Goal: Information Seeking & Learning: Learn about a topic

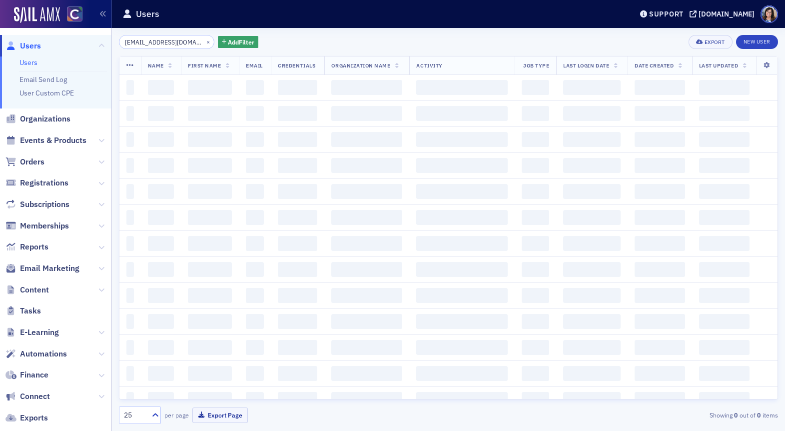
scroll to position [0, 13]
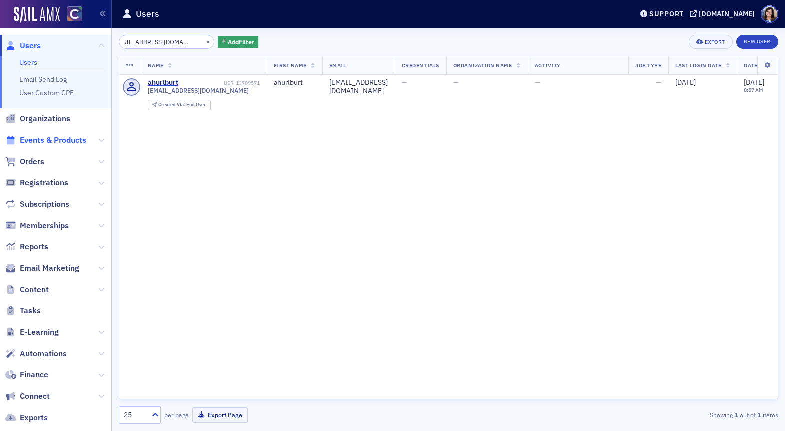
click at [69, 141] on span "Events & Products" at bounding box center [53, 140] width 66 height 11
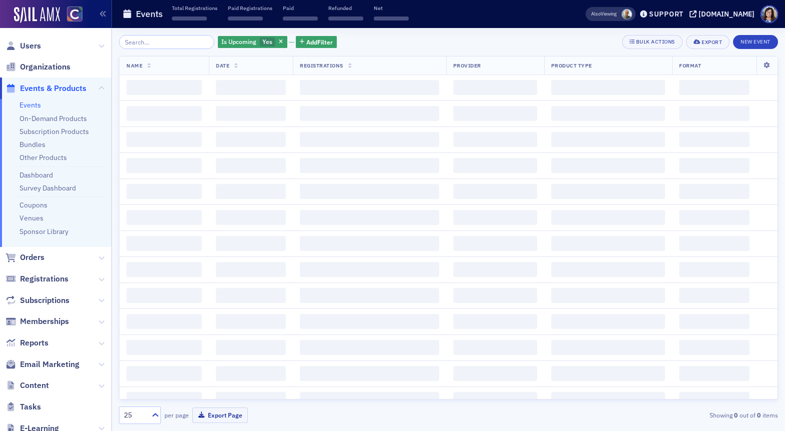
click at [173, 43] on input "search" at bounding box center [166, 42] width 95 height 14
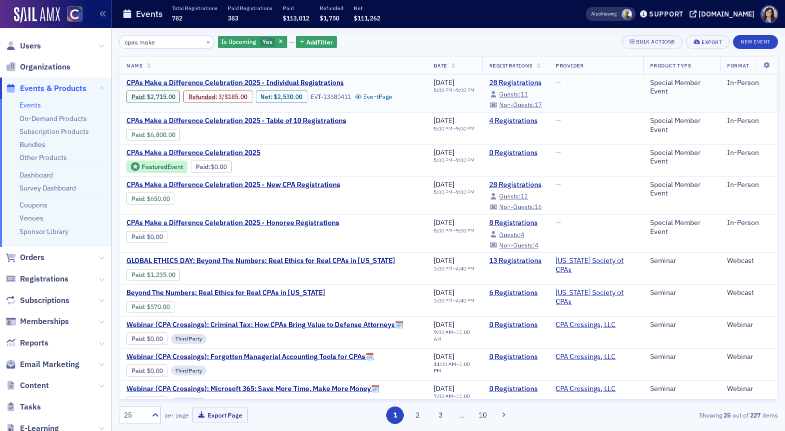
type input "cpas make"
click at [525, 85] on link "28 Registrations" at bounding box center [515, 82] width 53 height 9
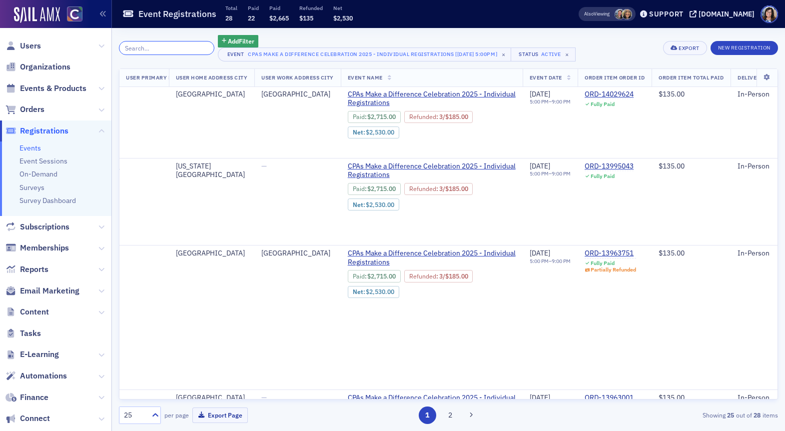
scroll to position [1602, 794]
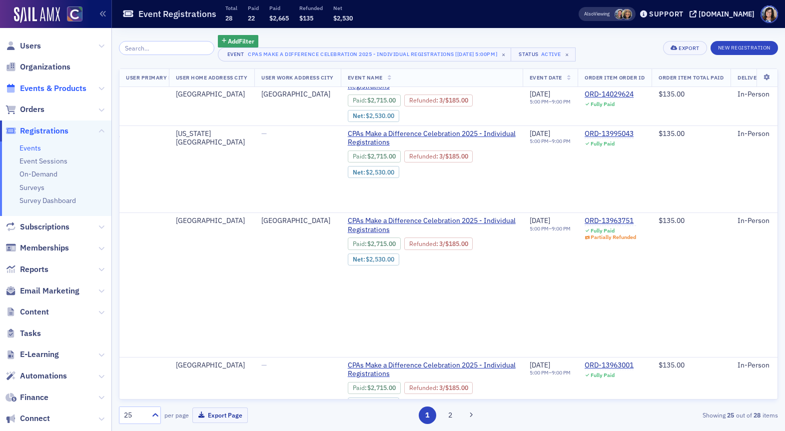
click at [50, 91] on span "Events & Products" at bounding box center [53, 88] width 66 height 11
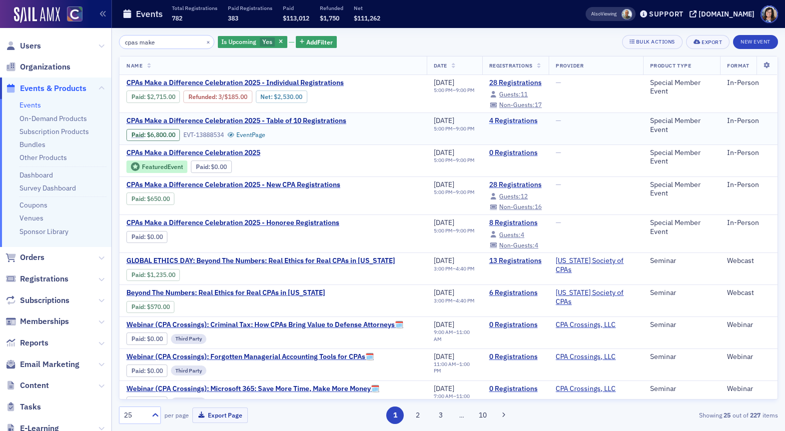
click at [500, 122] on link "4 Registrations" at bounding box center [515, 120] width 53 height 9
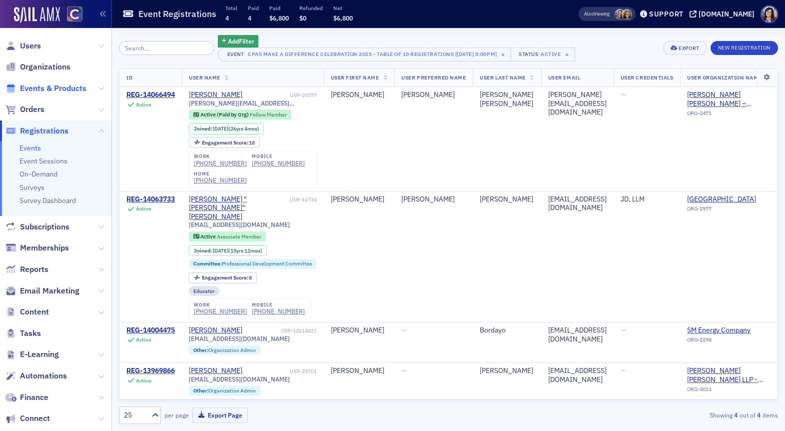
click at [64, 88] on span "Events & Products" at bounding box center [53, 88] width 66 height 11
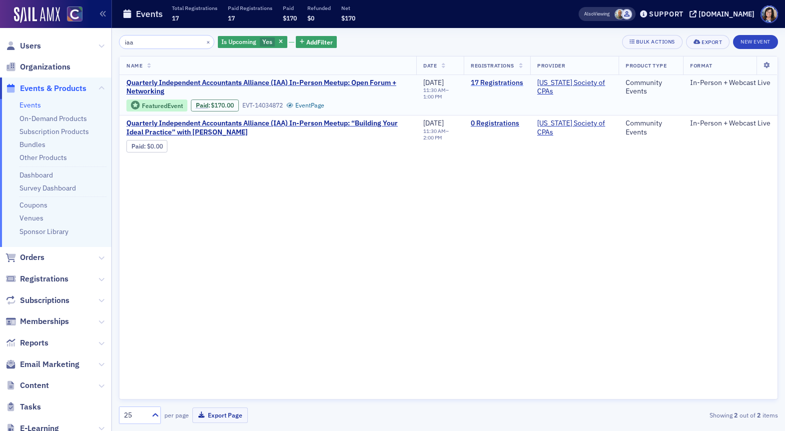
click at [484, 80] on link "17 Registrations" at bounding box center [496, 82] width 52 height 9
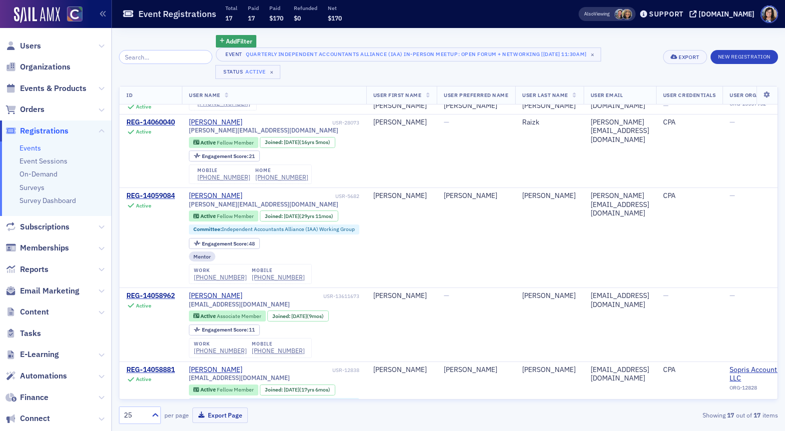
scroll to position [1014, 0]
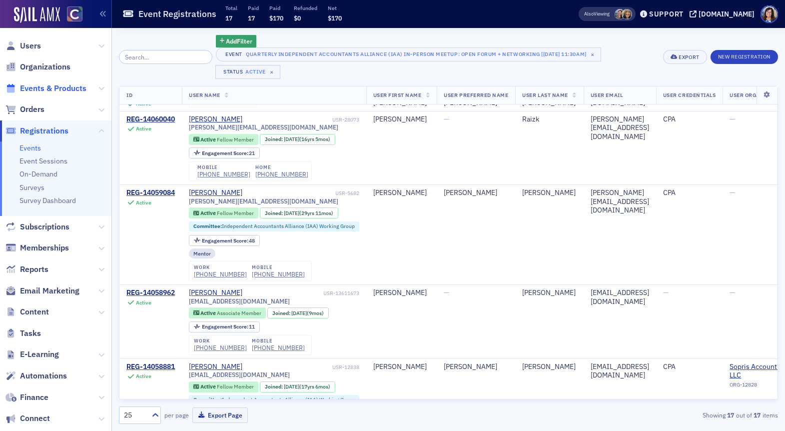
click at [78, 83] on span "Events & Products" at bounding box center [53, 88] width 66 height 11
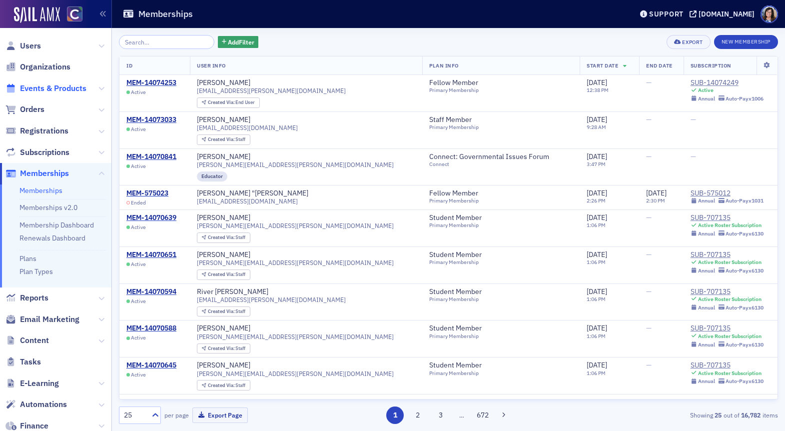
click at [64, 89] on span "Events & Products" at bounding box center [53, 88] width 66 height 11
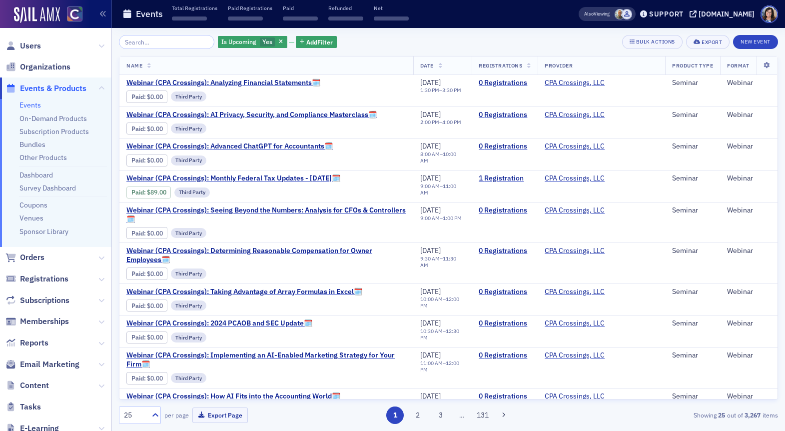
click at [166, 45] on input "search" at bounding box center [166, 42] width 95 height 14
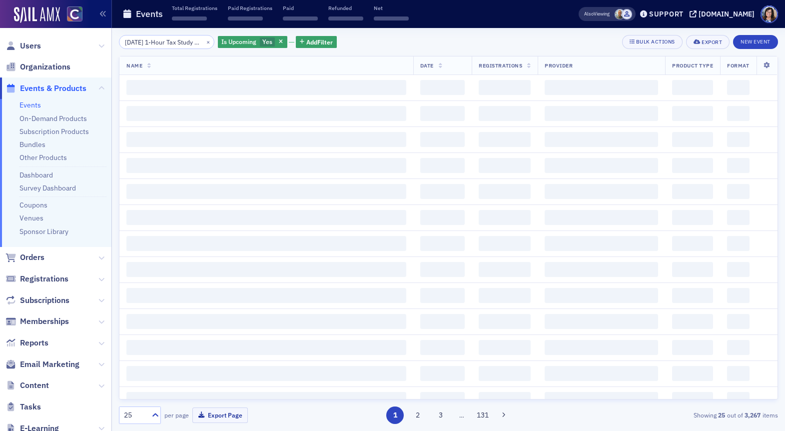
scroll to position [0, 34]
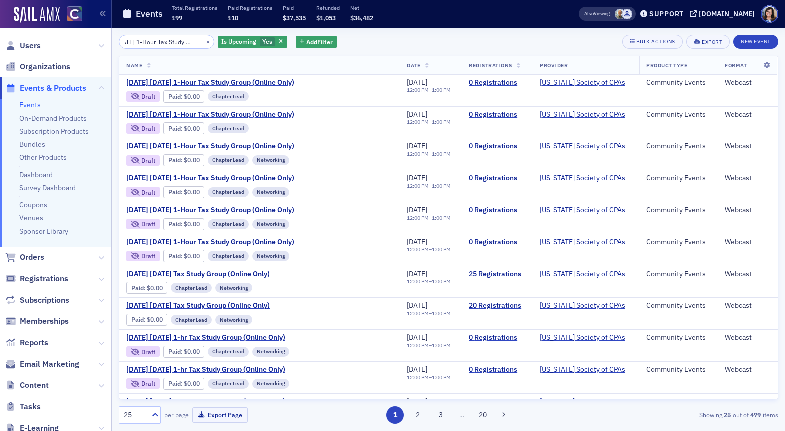
type input "[DATE] 1-Hour Tax Study Group"
click at [279, 43] on icon "button" at bounding box center [281, 41] width 4 height 5
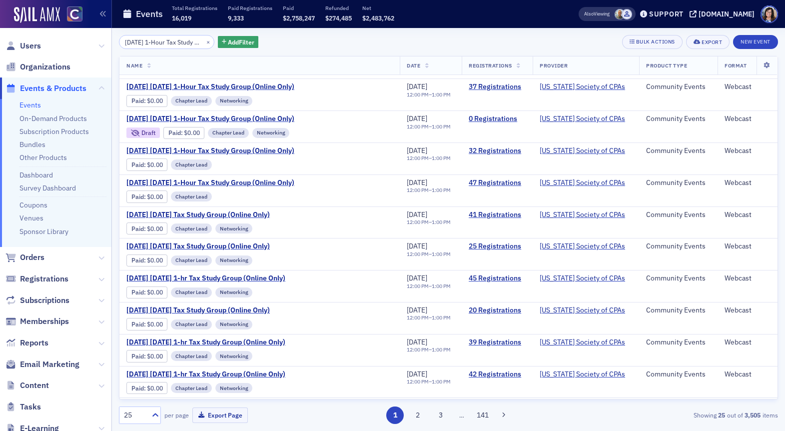
scroll to position [254, 0]
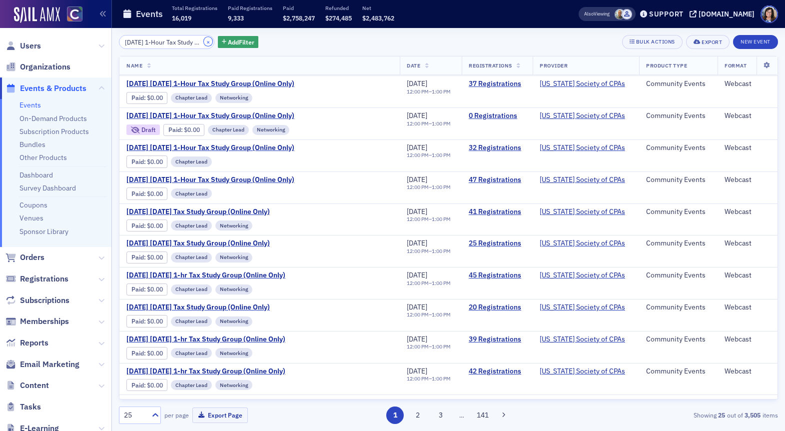
click at [204, 42] on button "×" at bounding box center [208, 41] width 9 height 9
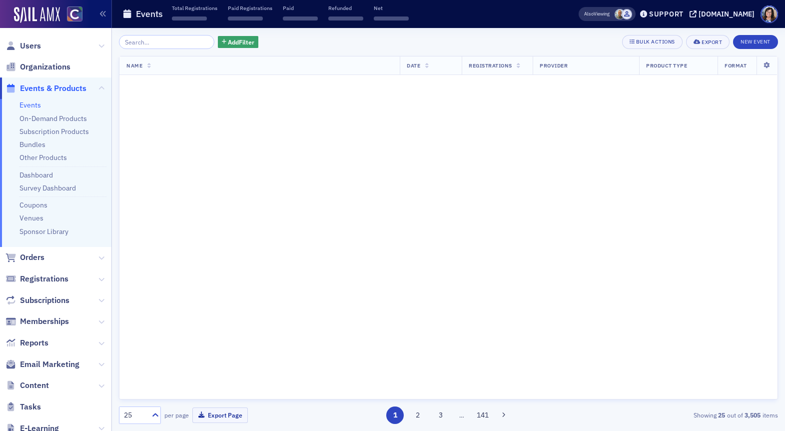
scroll to position [250, 0]
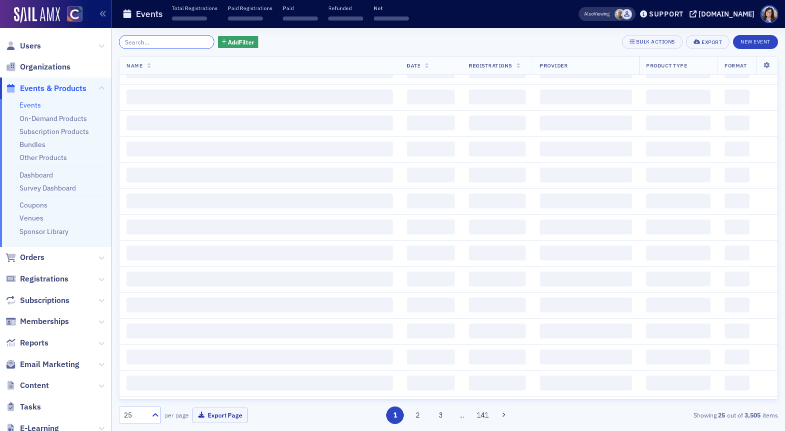
click at [184, 42] on input "search" at bounding box center [166, 42] width 95 height 14
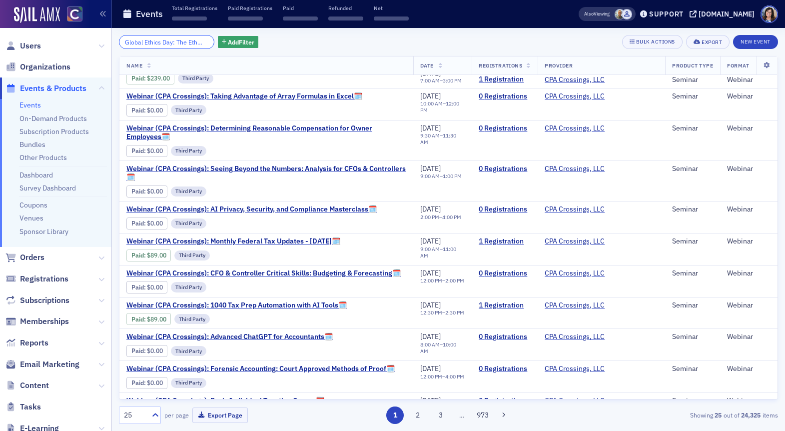
scroll to position [0, 48]
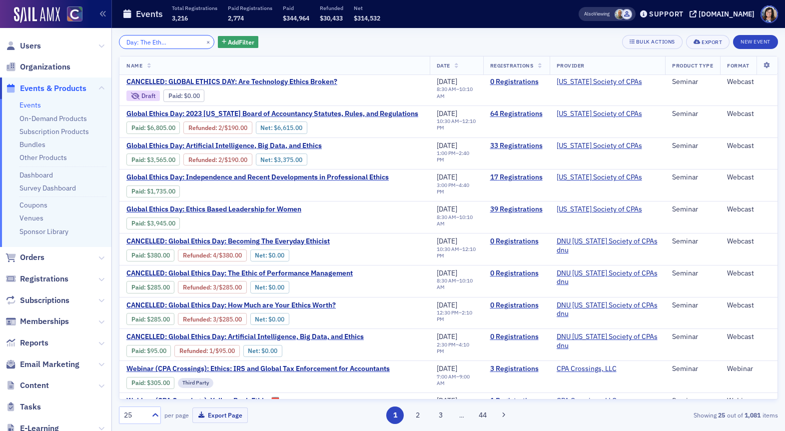
type input "Global Ethics Day: The Ethic of Teamwork"
click at [204, 41] on button "×" at bounding box center [208, 41] width 9 height 9
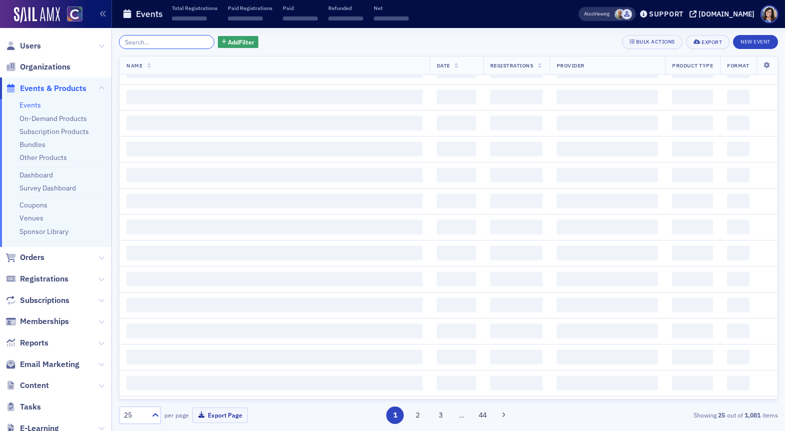
click at [176, 41] on input "search" at bounding box center [166, 42] width 95 height 14
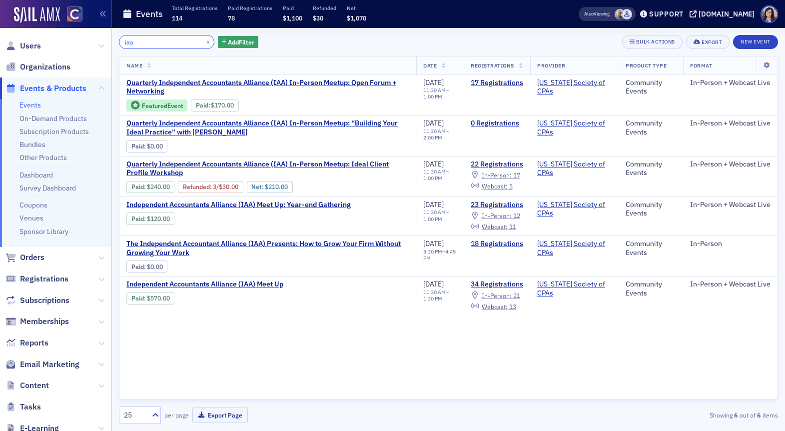
drag, startPoint x: 150, startPoint y: 39, endPoint x: 105, endPoint y: 34, distance: 45.2
click at [105, 35] on div "Users Organizations Events & Products Events On-Demand Products Subscription Pr…" at bounding box center [392, 215] width 785 height 431
paste input "[DATE] 2-Hour Tax Study Group"
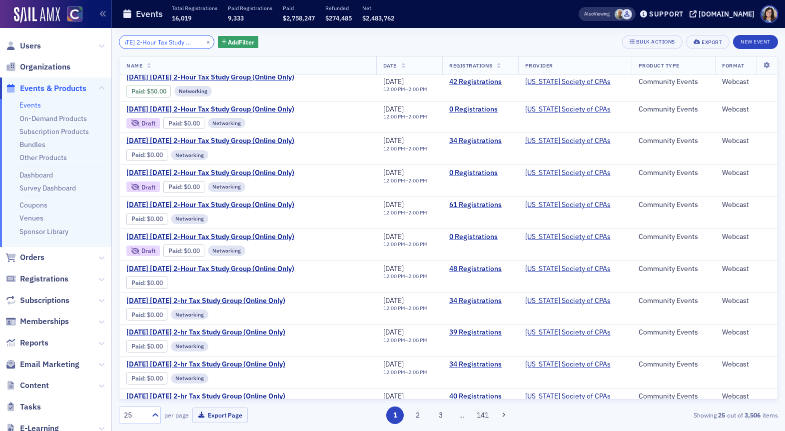
scroll to position [169, 0]
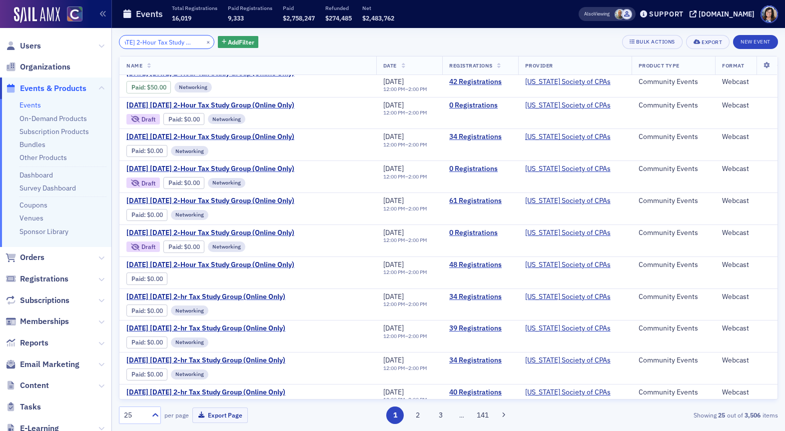
type input "[DATE] 2-Hour Tax Study Group"
click at [204, 42] on button "×" at bounding box center [208, 41] width 9 height 9
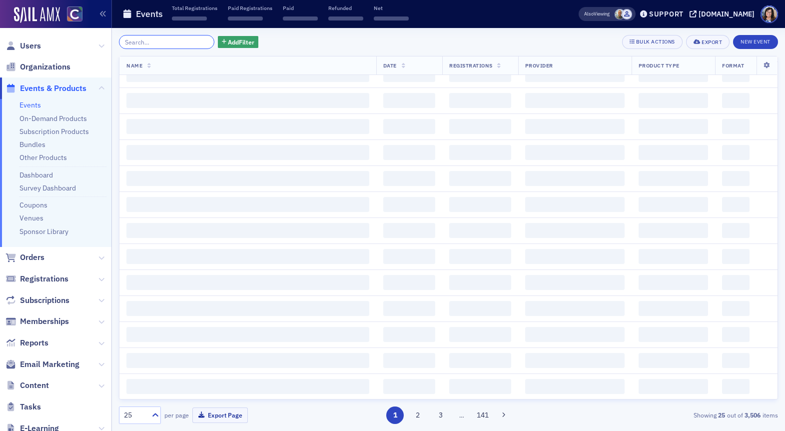
click at [181, 41] on input "search" at bounding box center [166, 42] width 95 height 14
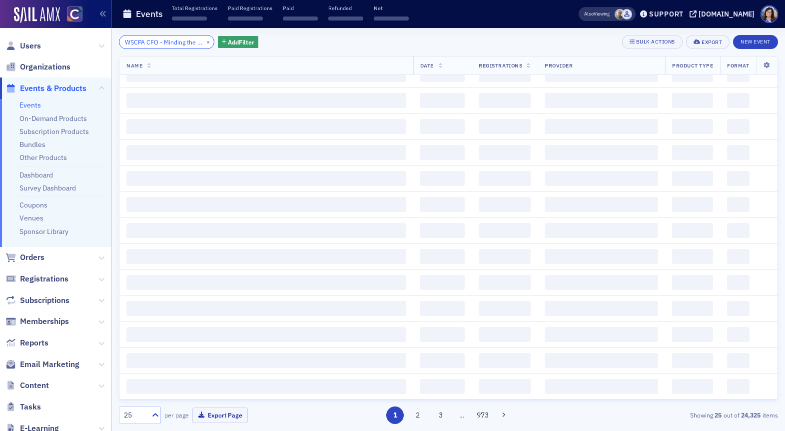
scroll to position [0, 22]
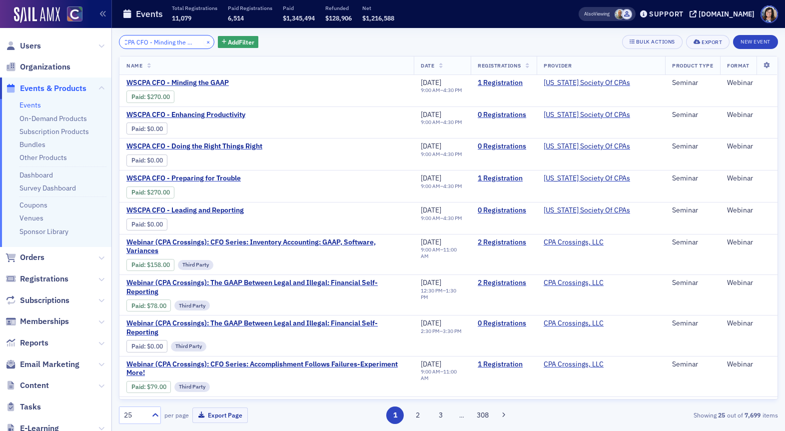
type input "WSCPA CFO - Minding the GAAP"
click at [204, 40] on button "×" at bounding box center [208, 41] width 9 height 9
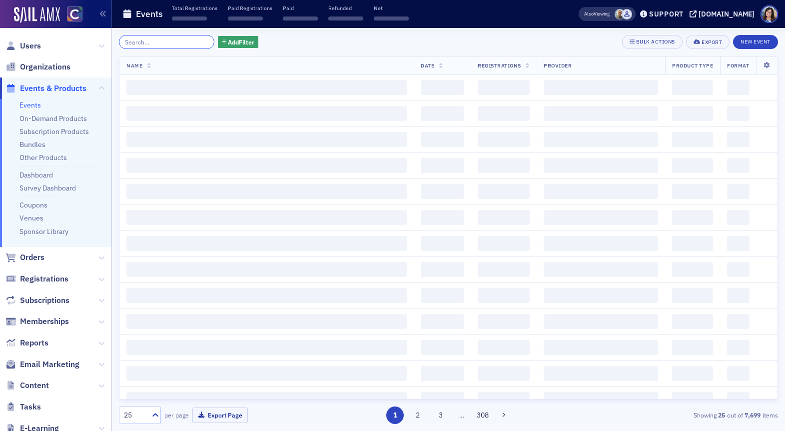
click at [178, 40] on input "search" at bounding box center [166, 42] width 95 height 14
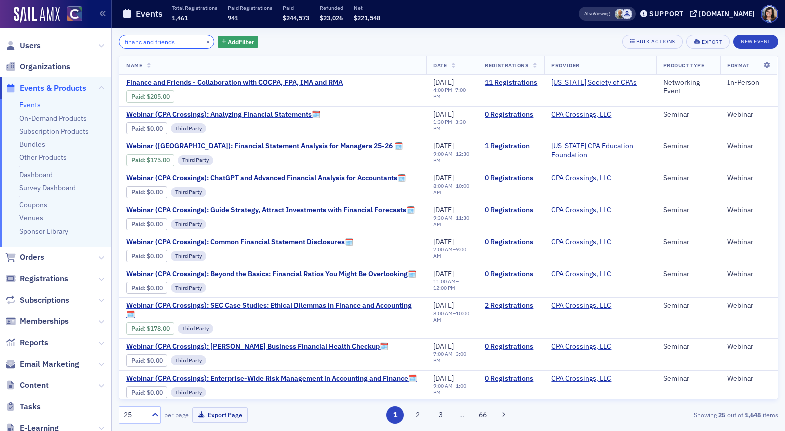
type input "financ and friends"
click at [204, 41] on button "×" at bounding box center [208, 41] width 9 height 9
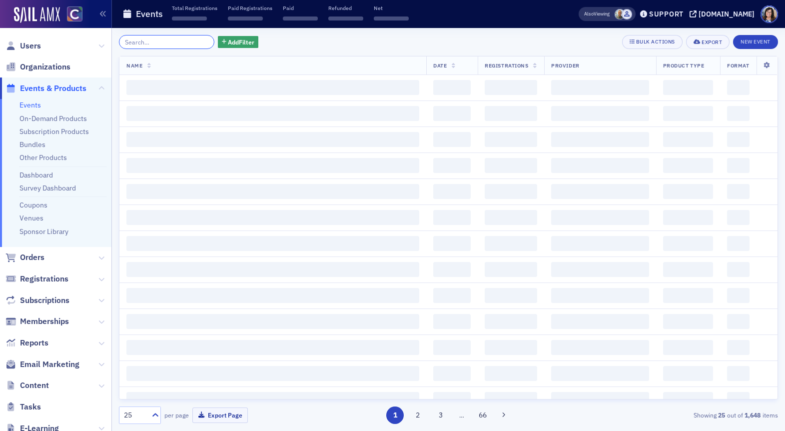
click at [178, 41] on input "search" at bounding box center [166, 42] width 95 height 14
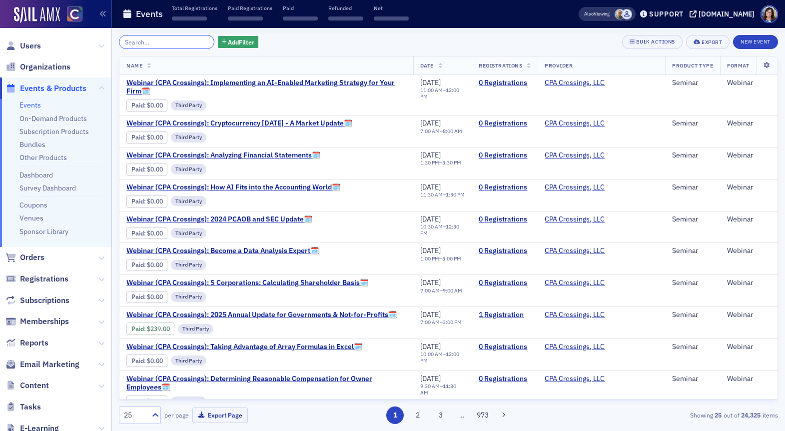
paste input "WSCPA Estate Planning for 2025 and Beyond"
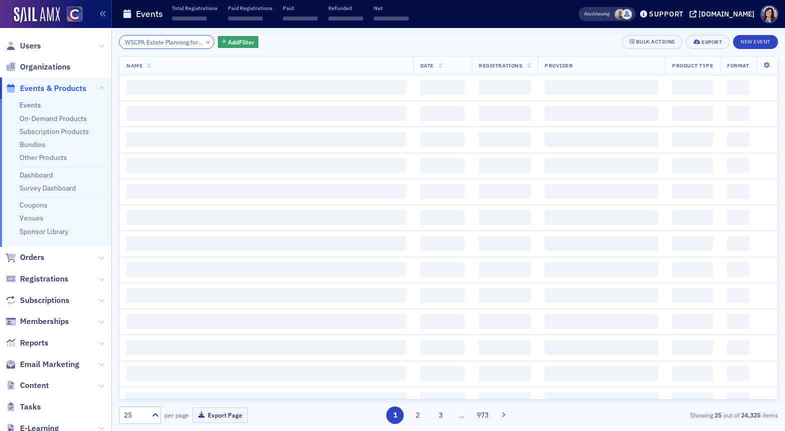
scroll to position [0, 58]
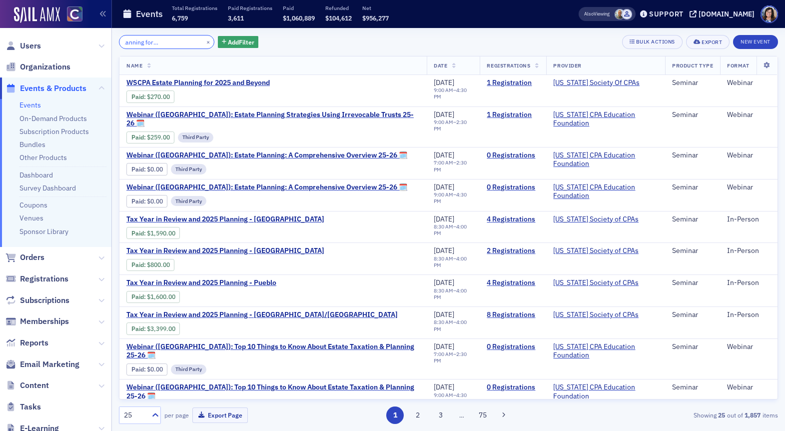
type input "WSCPA Estate Planning for 2025 and Beyond"
click at [204, 44] on button "×" at bounding box center [208, 41] width 9 height 9
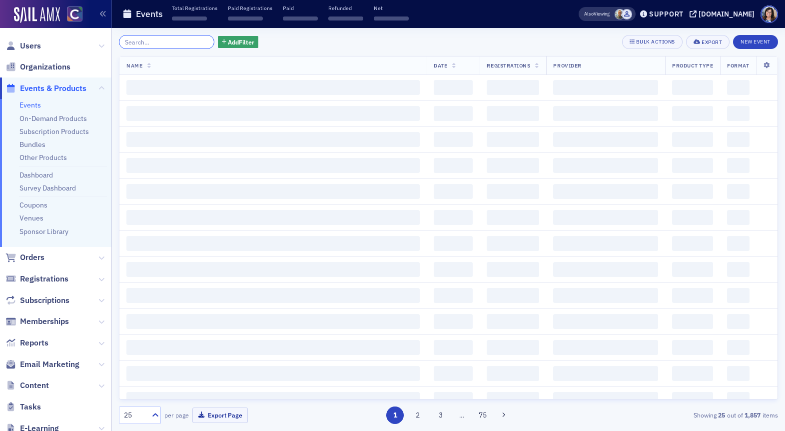
click at [185, 44] on input "search" at bounding box center [166, 42] width 95 height 14
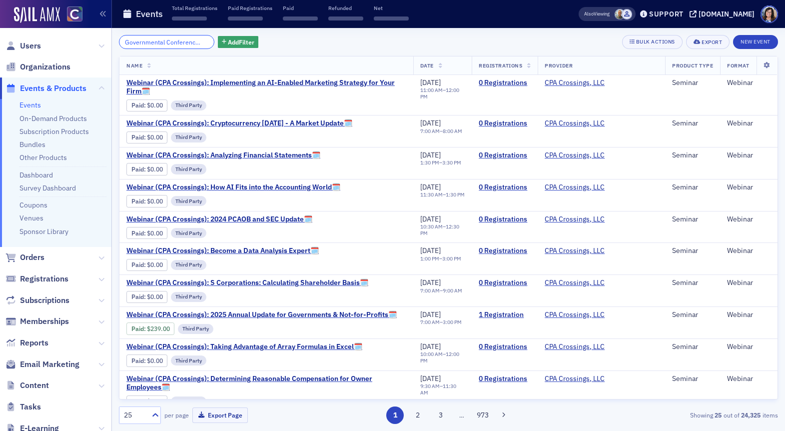
scroll to position [0, 29]
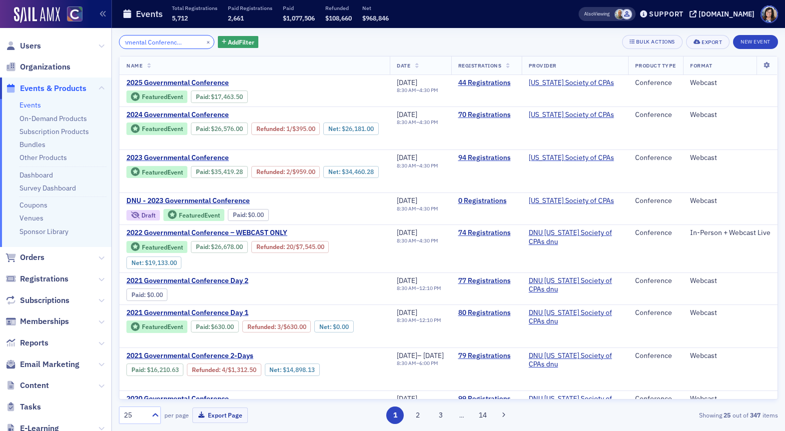
type input "Governmental Conference (virtual)"
click at [204, 41] on button "×" at bounding box center [208, 41] width 9 height 9
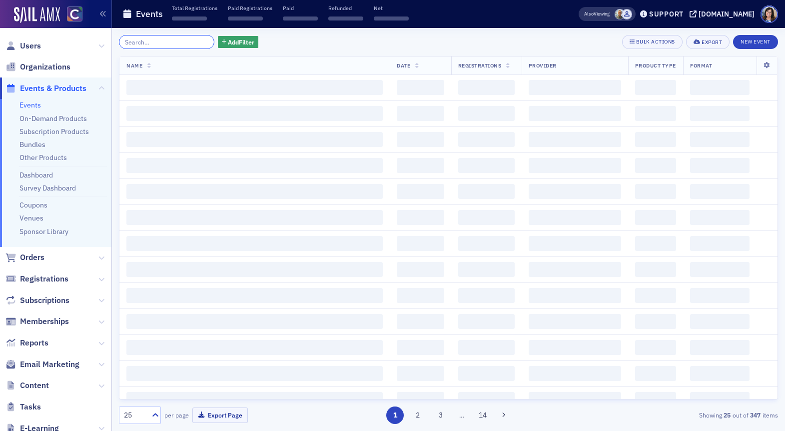
click at [168, 44] on input "search" at bounding box center [166, 42] width 95 height 14
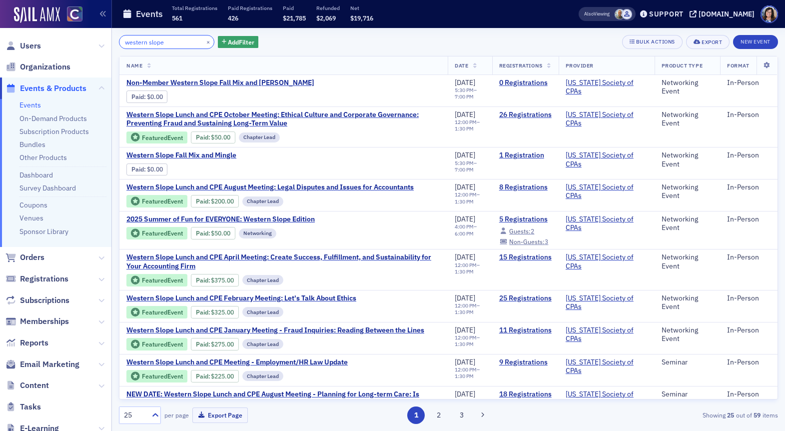
type input "western slope"
click at [204, 40] on button "×" at bounding box center [208, 41] width 9 height 9
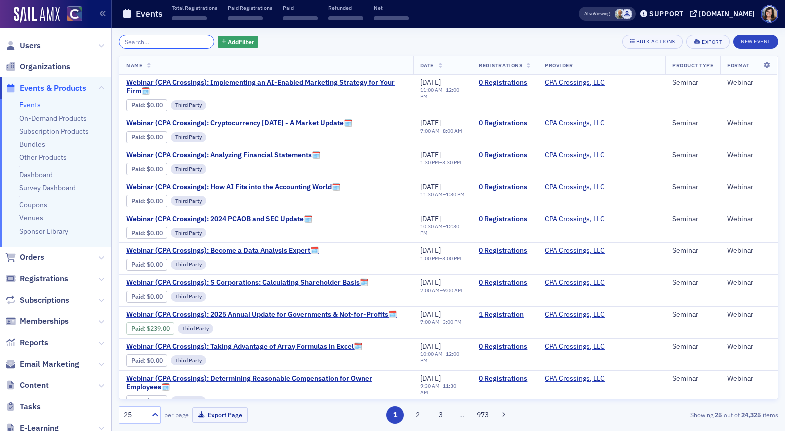
click at [173, 44] on input "search" at bounding box center [166, 42] width 95 height 14
paste input "OSCPA IRS/Practitioners Forum - Webcast"
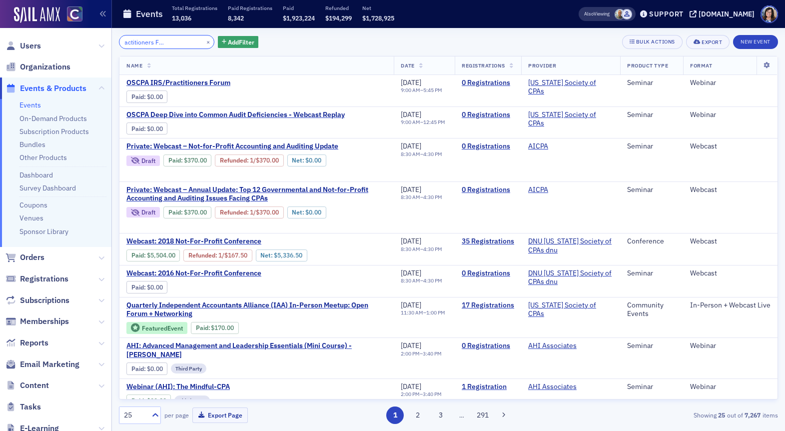
type input "OSCPA IRS/Practitioners Forum - Webcast"
click at [204, 44] on button "×" at bounding box center [208, 41] width 9 height 9
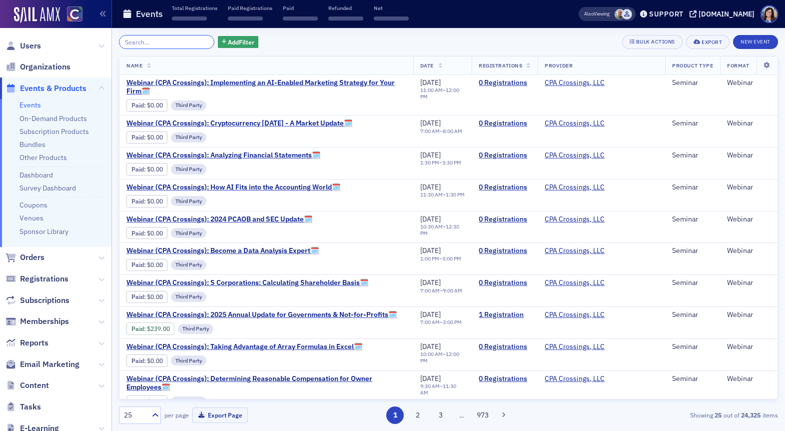
click at [178, 39] on input "search" at bounding box center [166, 42] width 95 height 14
paste input "Global Ethics Day: The Ethic of Teamwork"
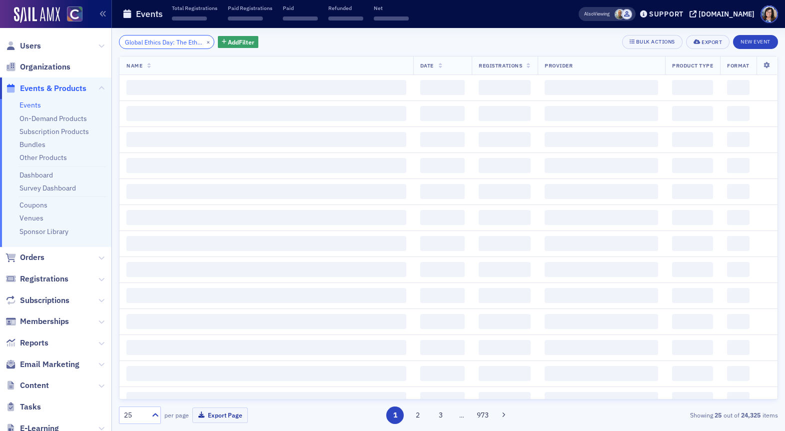
scroll to position [0, 48]
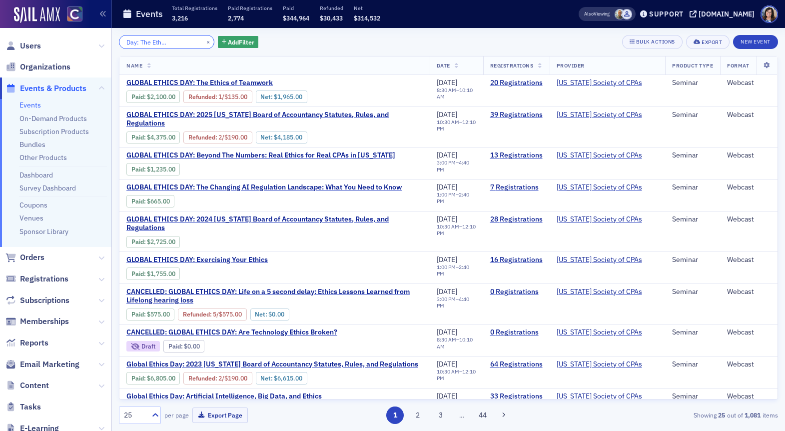
type input "Global Ethics Day: The Ethic of Teamwork"
